Goal: Task Accomplishment & Management: Use online tool/utility

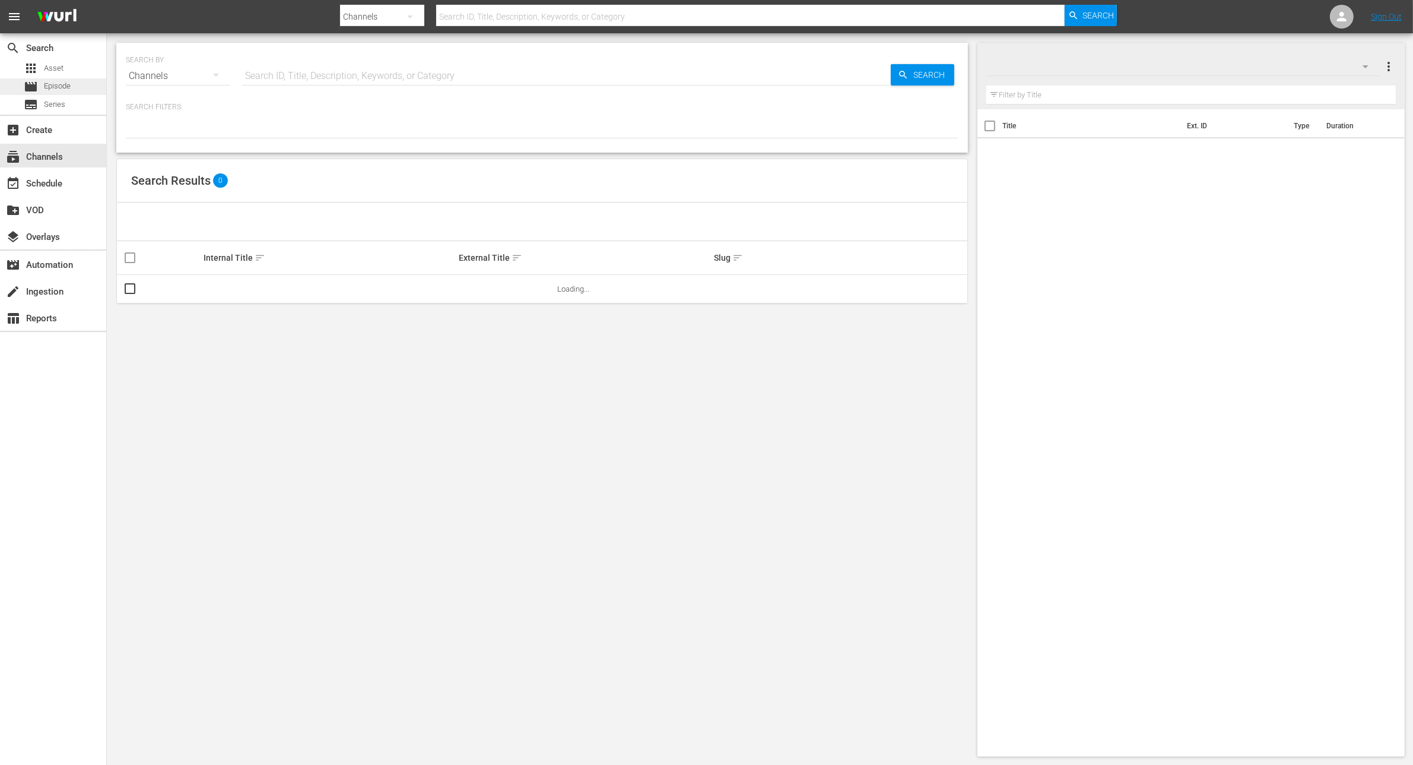
click at [75, 80] on div "movie Episode" at bounding box center [53, 86] width 106 height 17
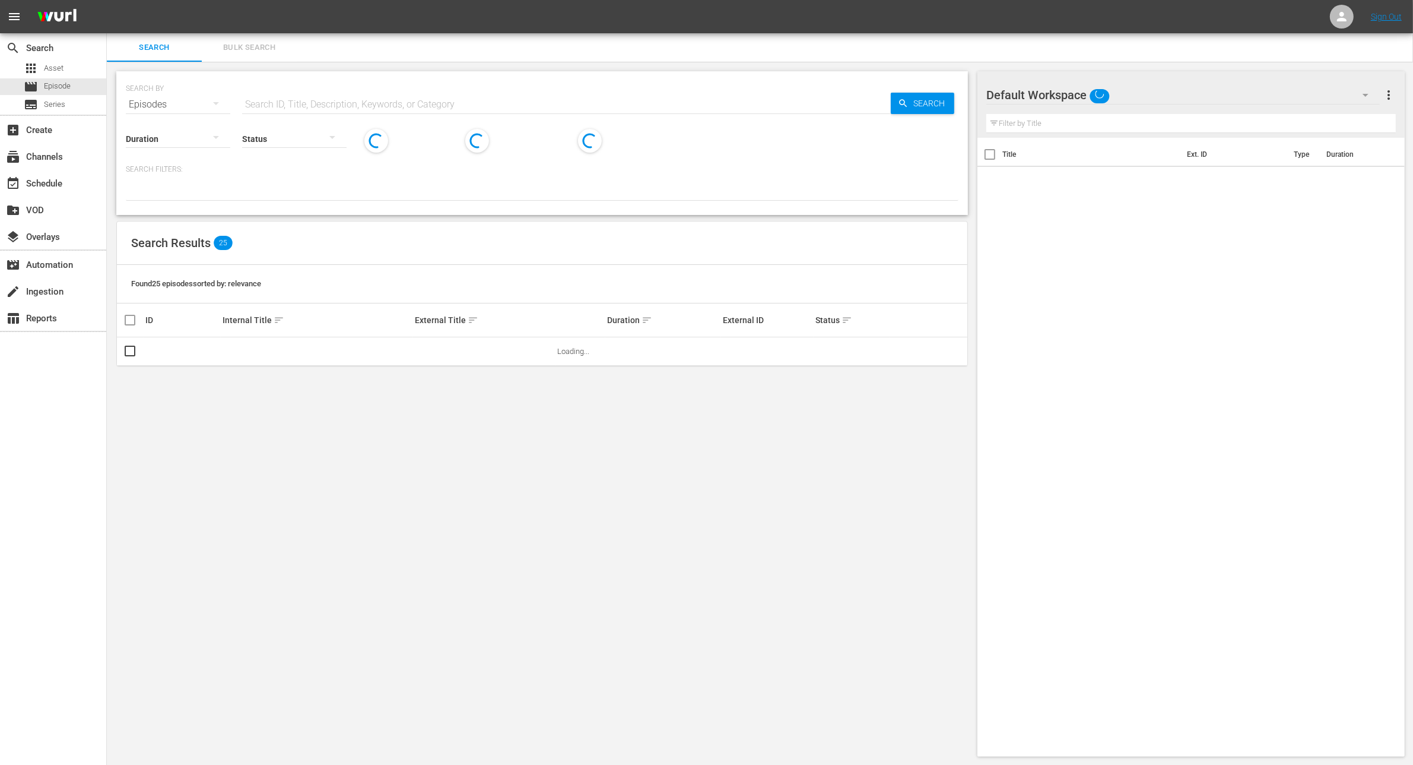
click at [294, 104] on input "text" at bounding box center [566, 104] width 649 height 28
type input "revisited"
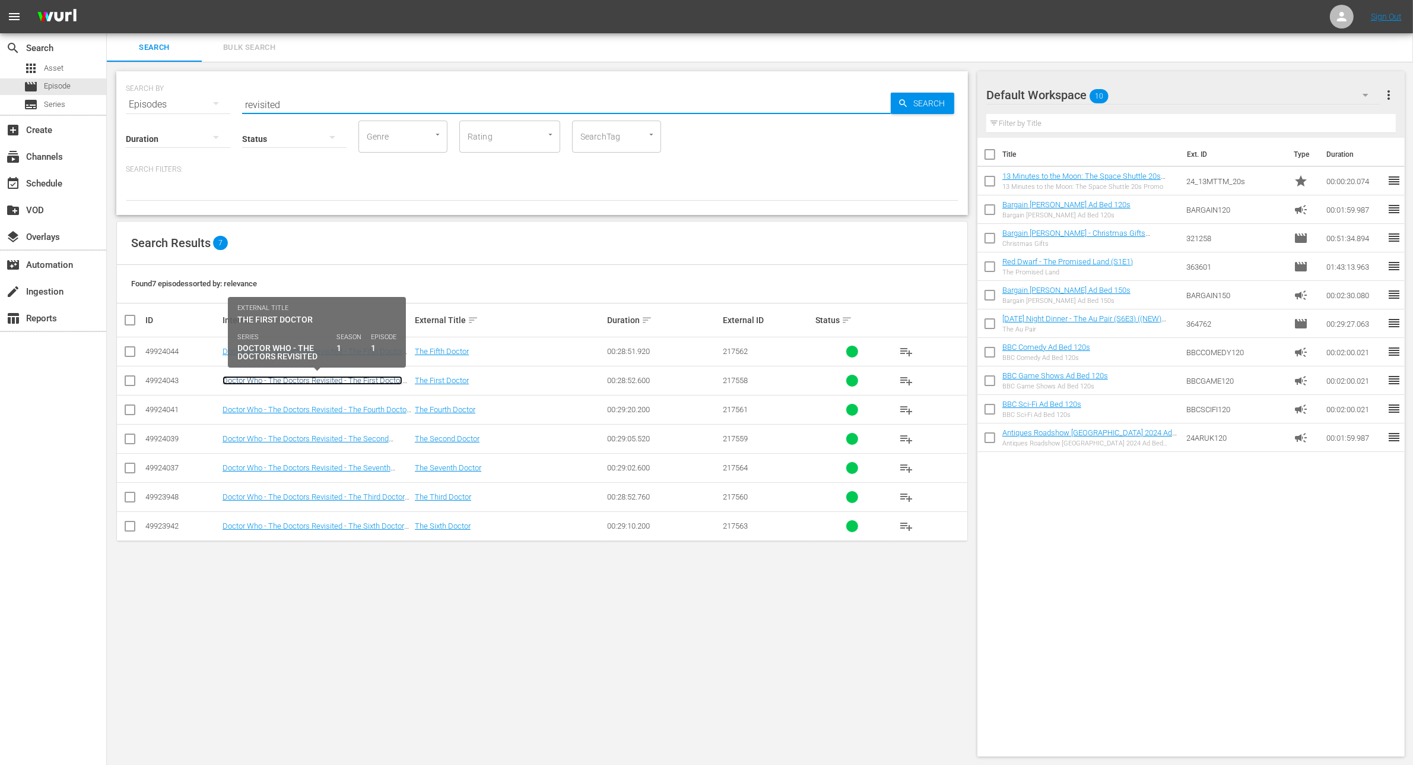
click at [318, 380] on link "Doctor Who - The Doctors Revisited - The First Doctor (S1E1)" at bounding box center [313, 385] width 180 height 18
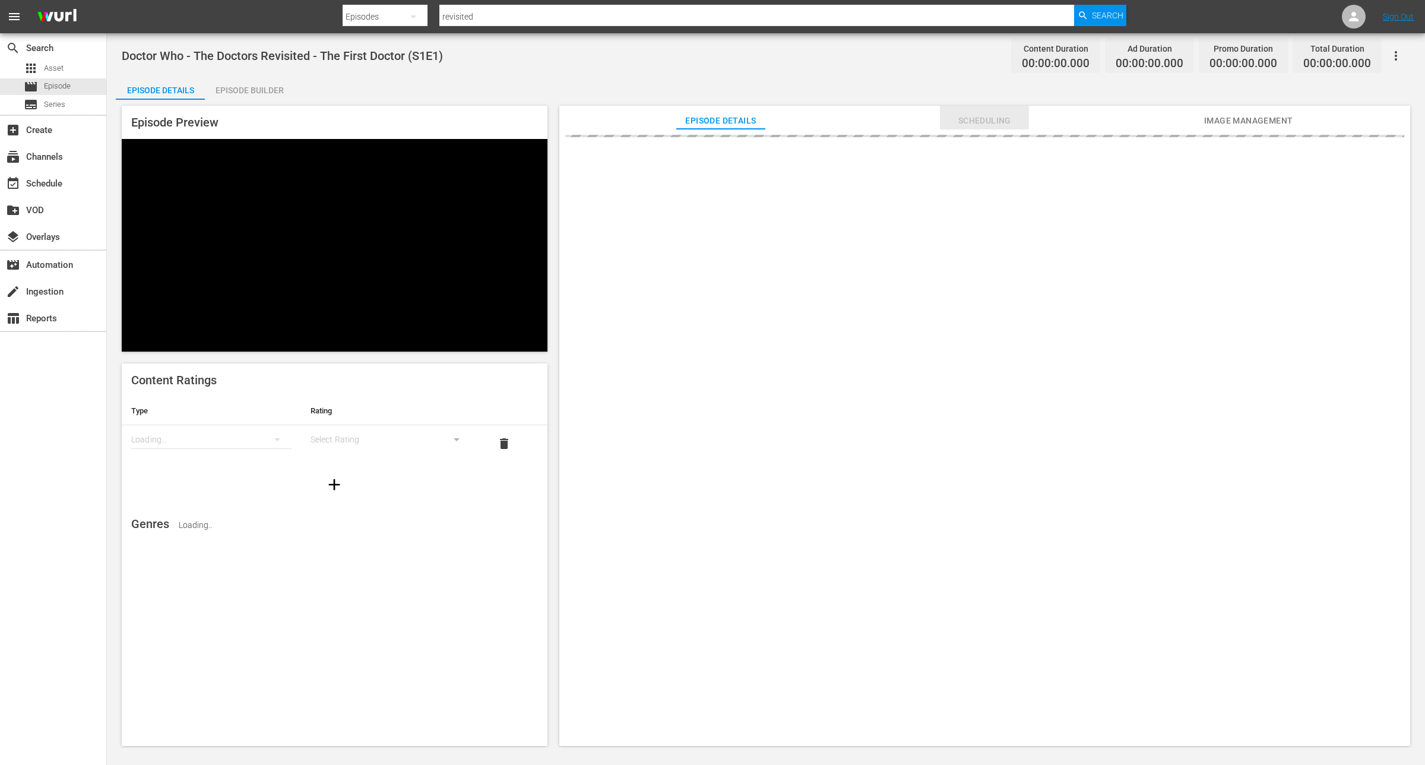
click at [985, 126] on span "Scheduling" at bounding box center [984, 120] width 89 height 15
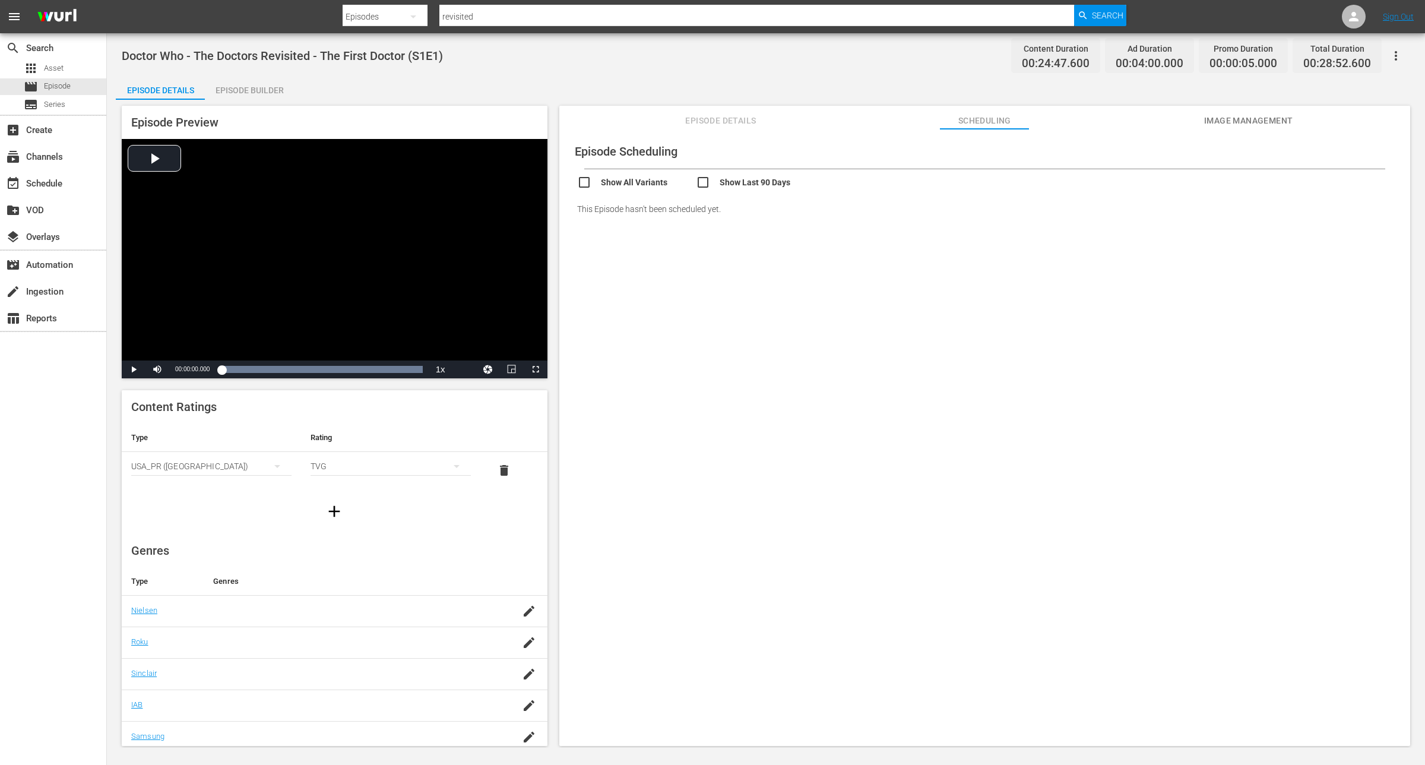
drag, startPoint x: 906, startPoint y: 303, endPoint x: 859, endPoint y: 250, distance: 71.0
click at [902, 294] on div "Episode Scheduling Show All Variants Show Last 90 Days This Episode hasn't been…" at bounding box center [984, 443] width 851 height 628
click at [702, 182] on input "checkbox" at bounding box center [755, 183] width 119 height 17
checkbox input "true"
click at [642, 266] on div "Episode Scheduling Show All Variants Show Last 90 Days This Episode hasn't been…" at bounding box center [984, 443] width 851 height 628
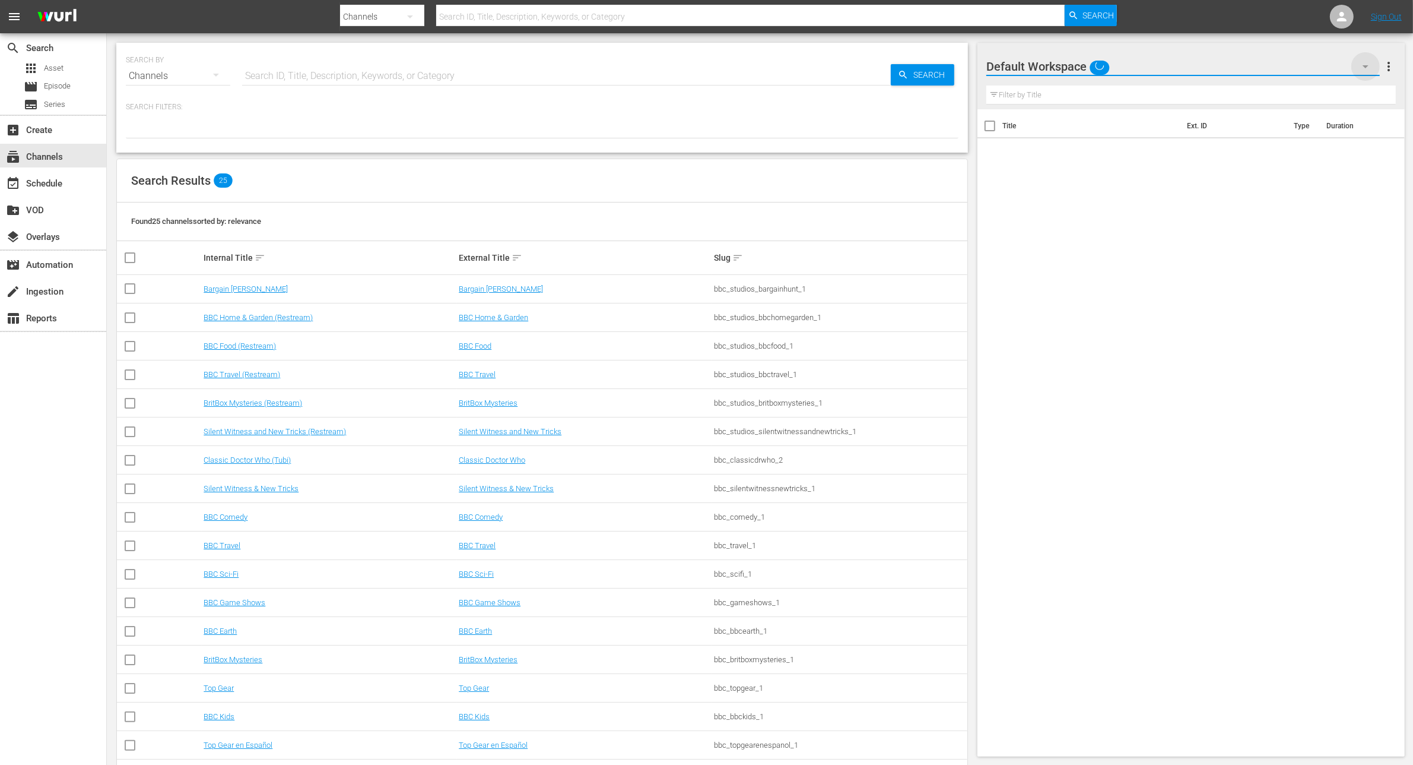
click at [1366, 64] on icon "button" at bounding box center [1366, 66] width 14 height 14
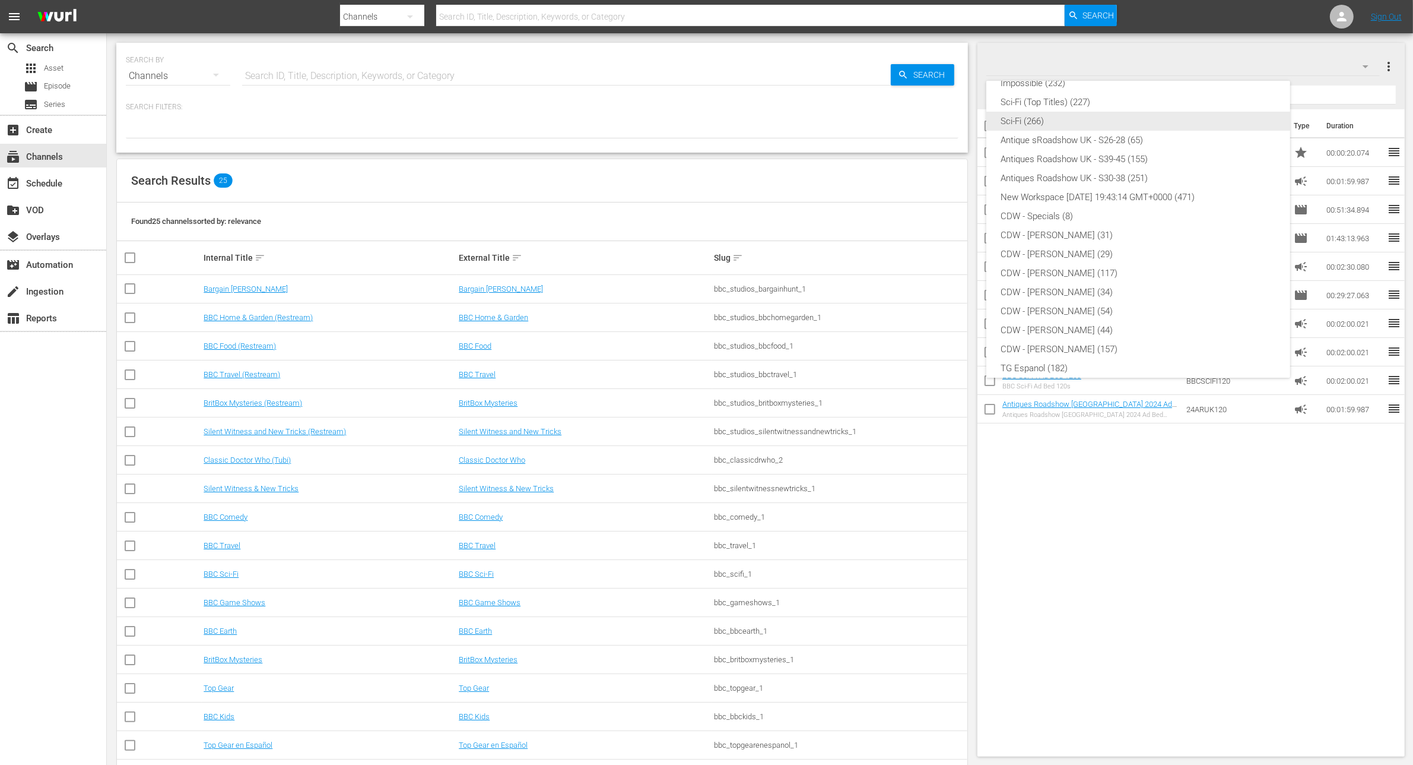
scroll to position [215, 0]
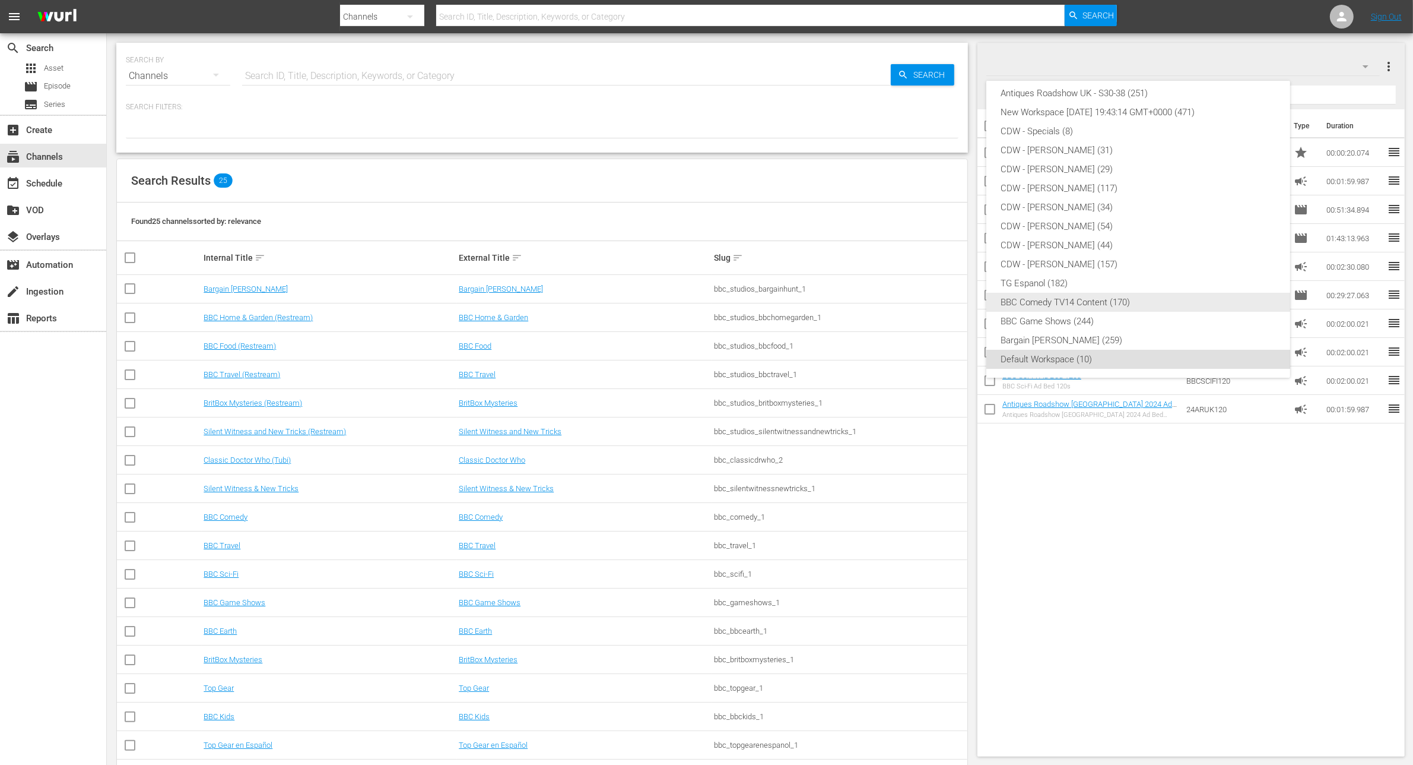
click at [1130, 294] on div "BBC Comedy TV14 Content (170)" at bounding box center [1138, 302] width 275 height 19
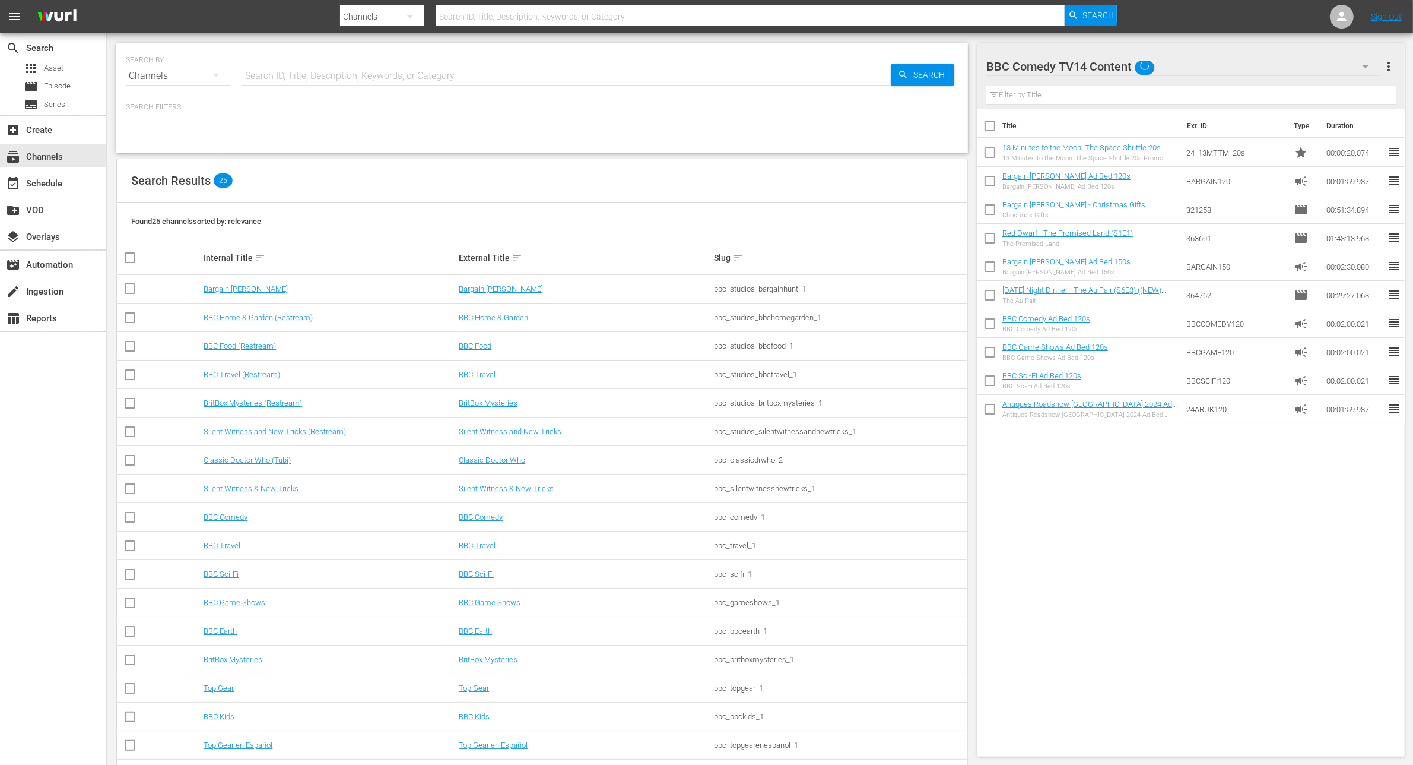
click at [1125, 87] on input "text" at bounding box center [1192, 94] width 410 height 19
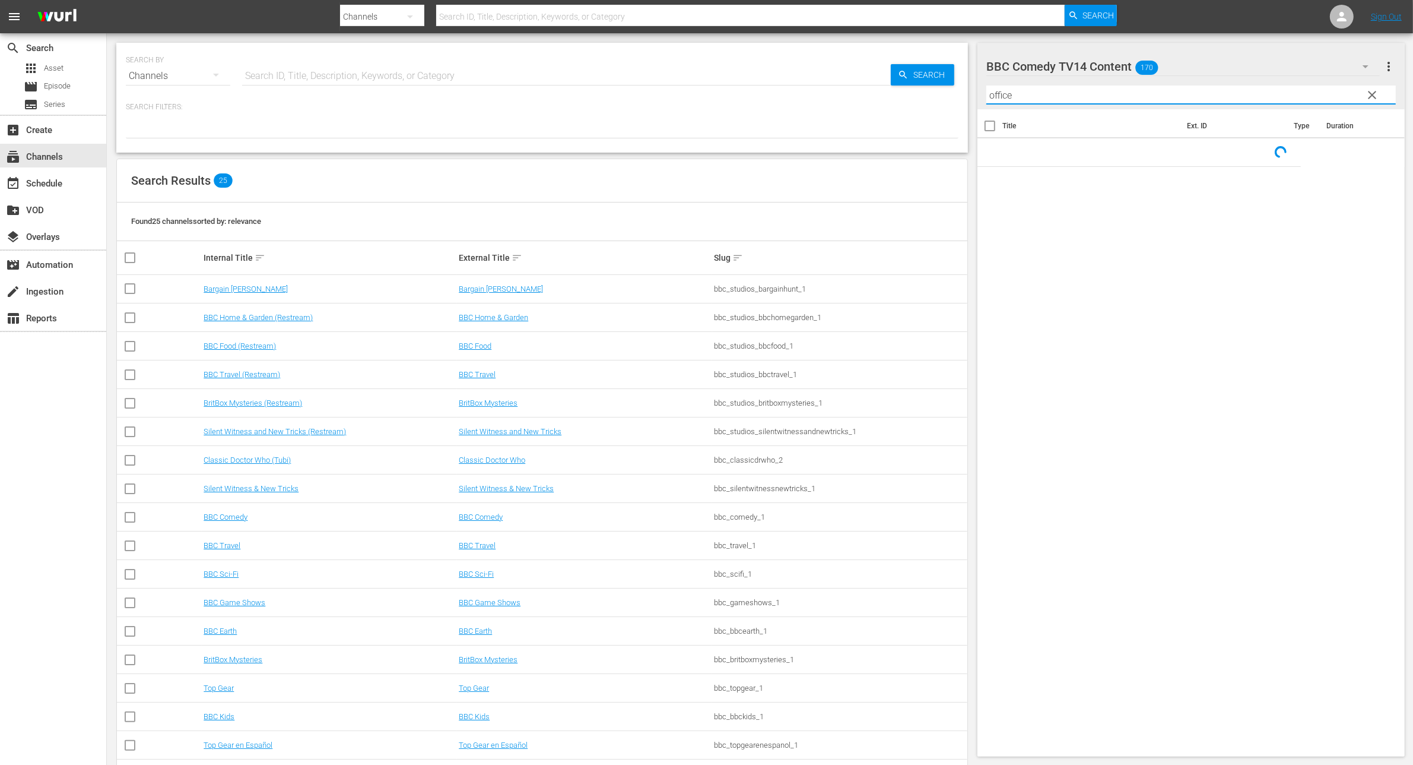
type input "office"
